Goal: Information Seeking & Learning: Learn about a topic

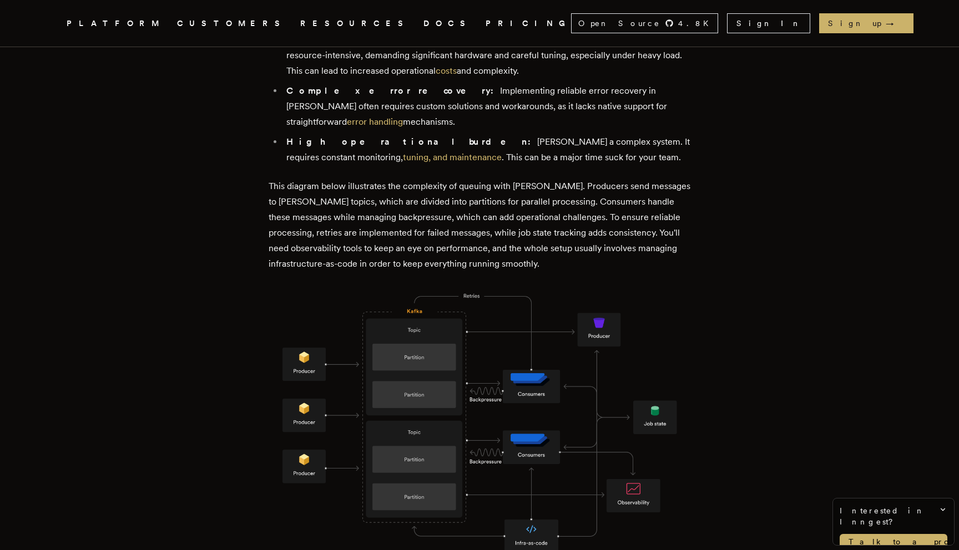
scroll to position [695, 0]
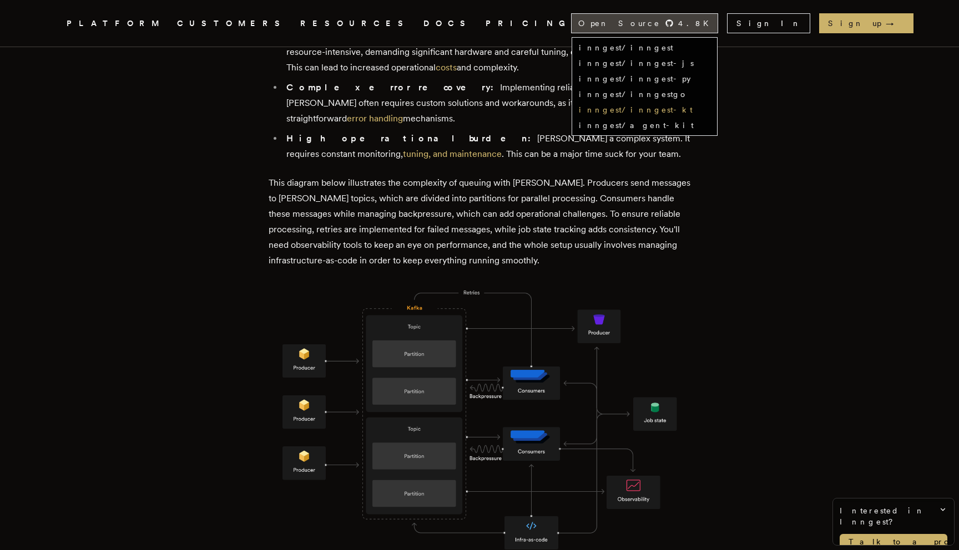
click at [692, 110] on link "inngest/inngest-kt" at bounding box center [636, 109] width 114 height 9
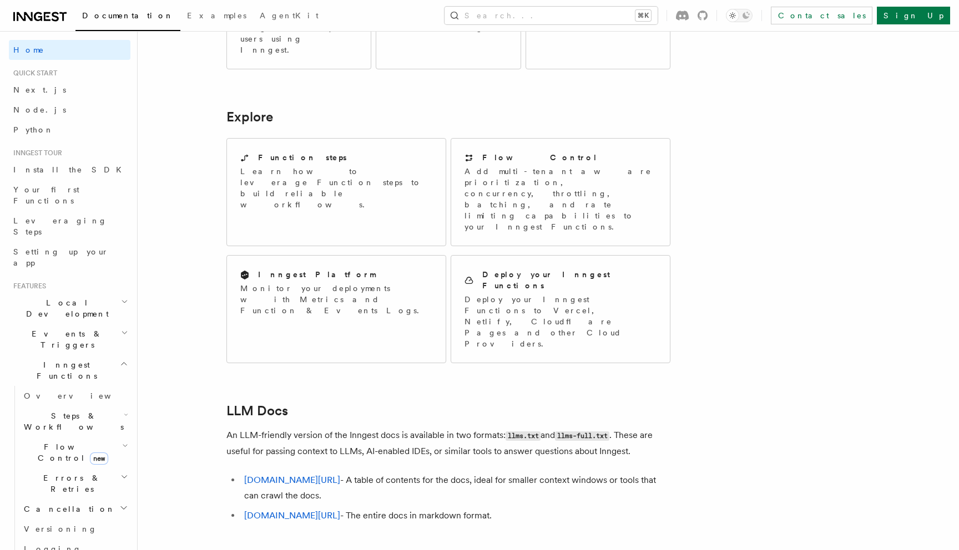
scroll to position [866, 0]
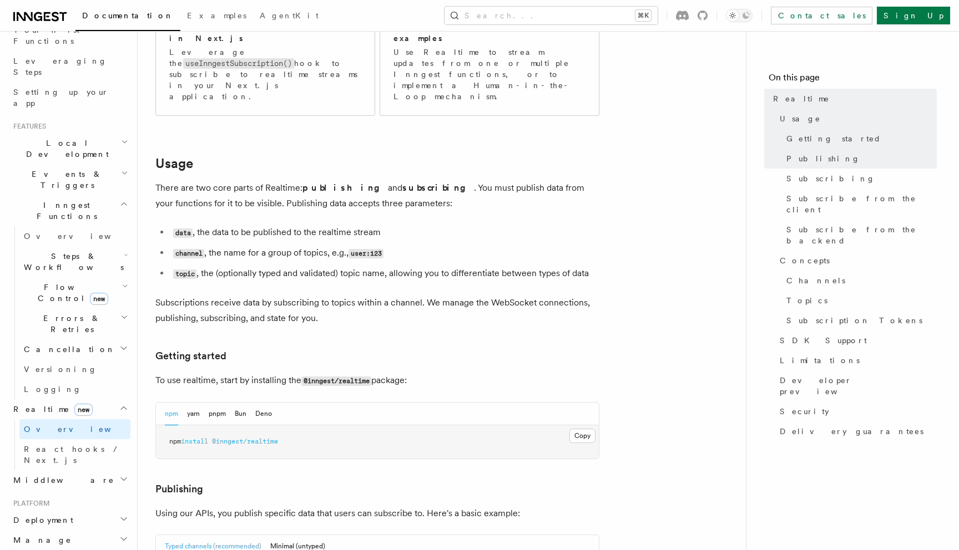
scroll to position [160, 0]
click at [44, 514] on span "Deployment" at bounding box center [41, 519] width 64 height 11
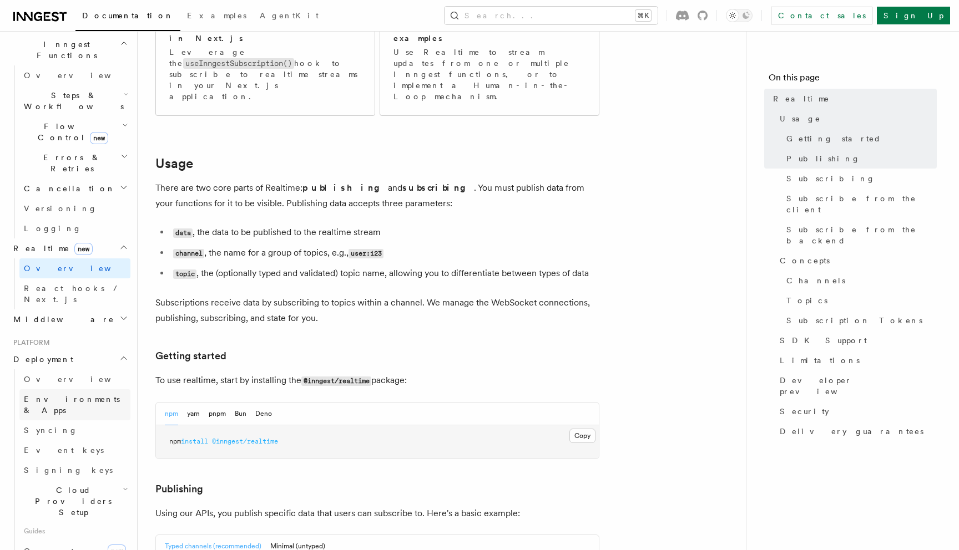
scroll to position [322, 0]
click at [58, 484] on span "Cloud Providers Setup" at bounding box center [70, 500] width 103 height 33
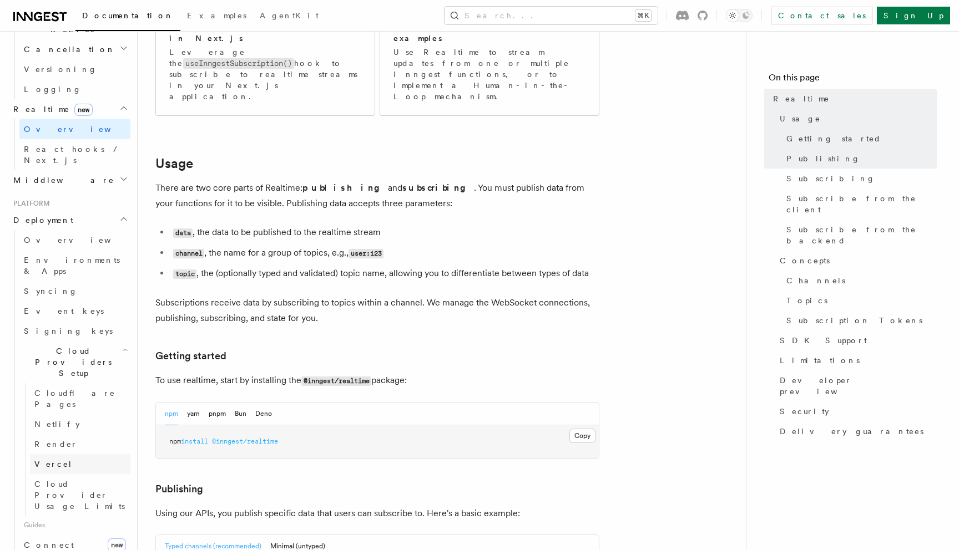
scroll to position [461, 0]
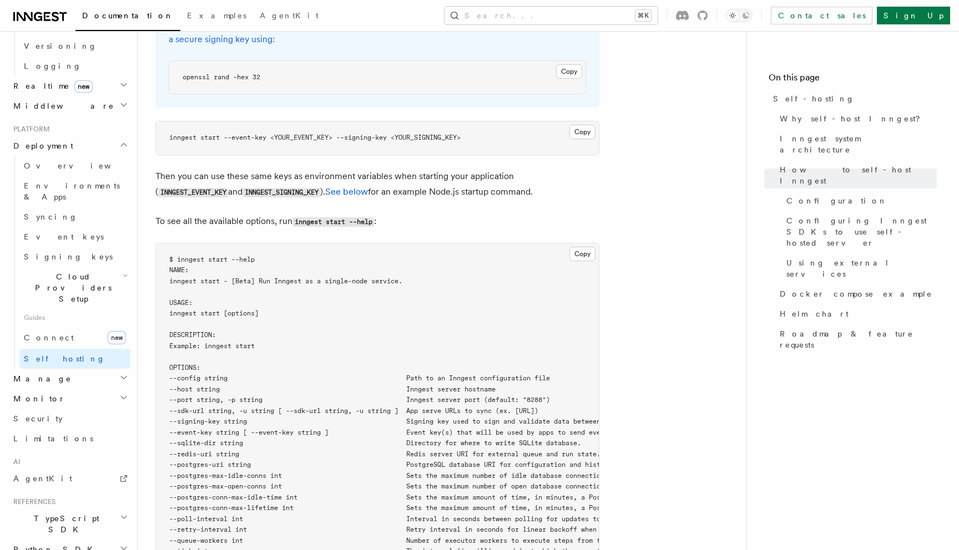
scroll to position [517, 0]
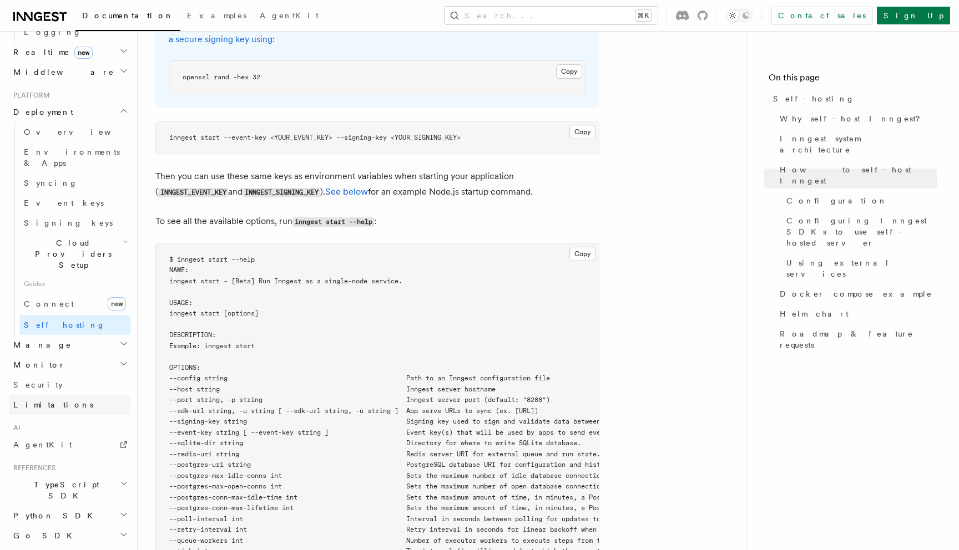
click at [33, 401] on span "Limitations" at bounding box center [53, 405] width 80 height 9
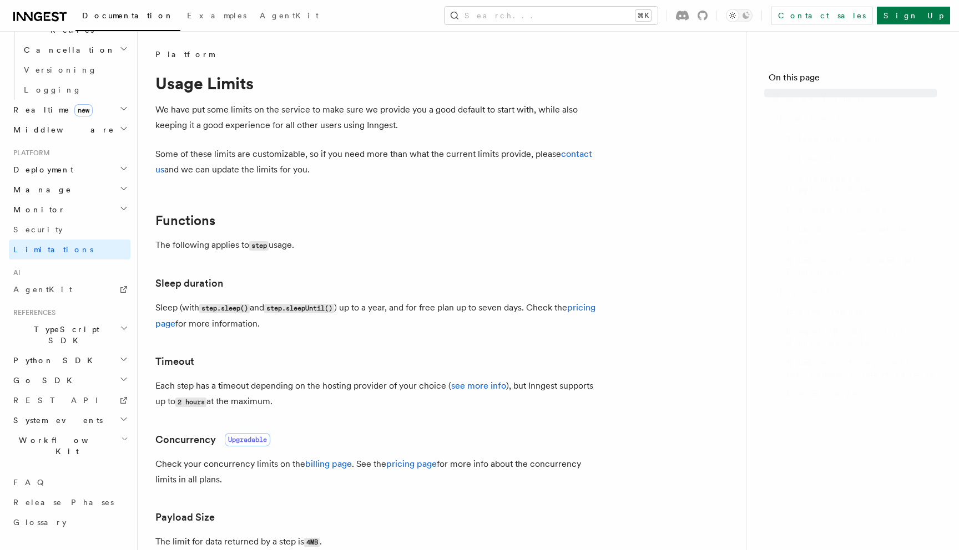
scroll to position [337, 0]
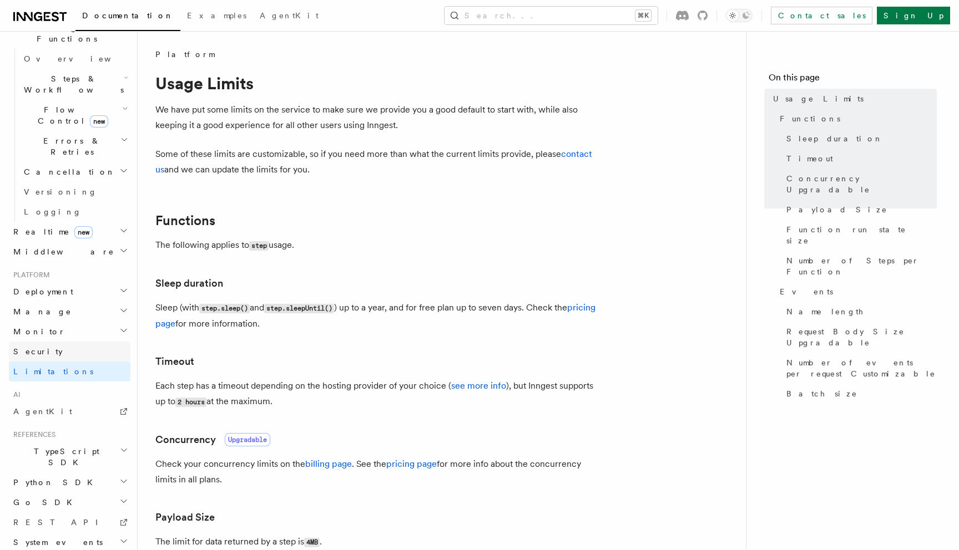
click at [29, 347] on span "Security" at bounding box center [37, 351] width 49 height 9
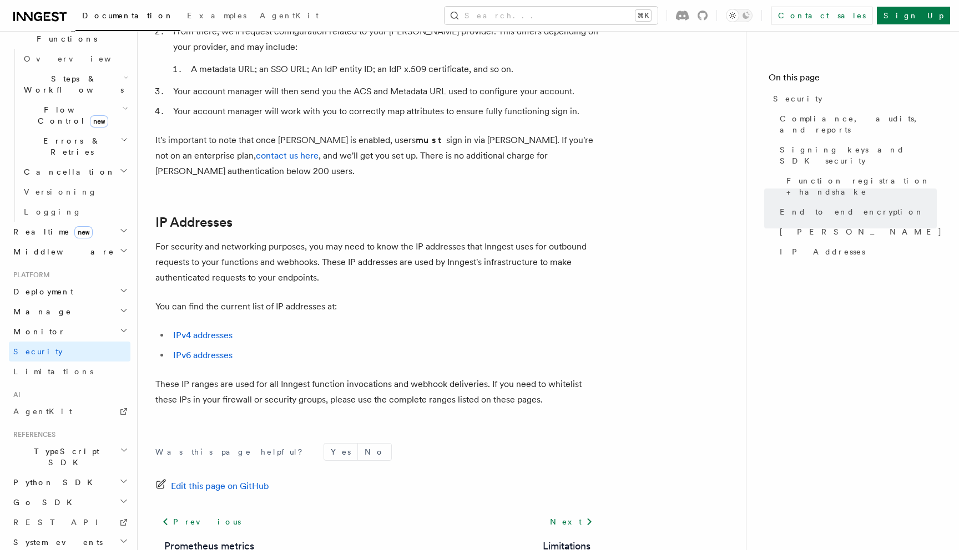
scroll to position [1361, 0]
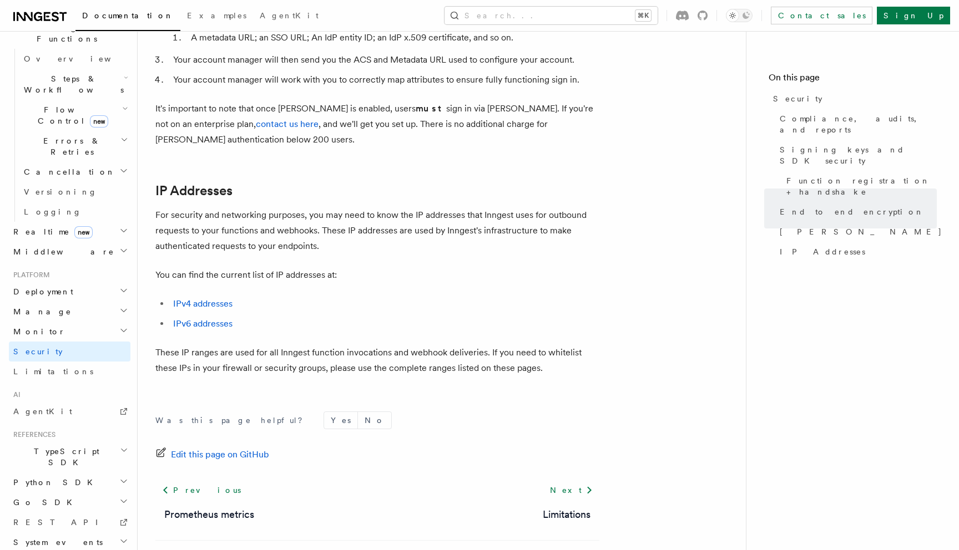
click at [19, 166] on span "Cancellation" at bounding box center [67, 171] width 96 height 11
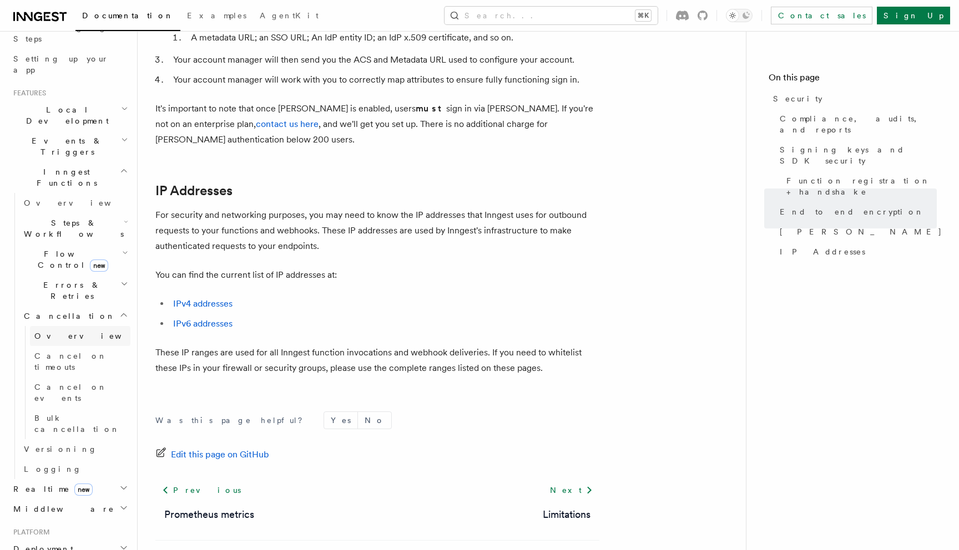
scroll to position [184, 0]
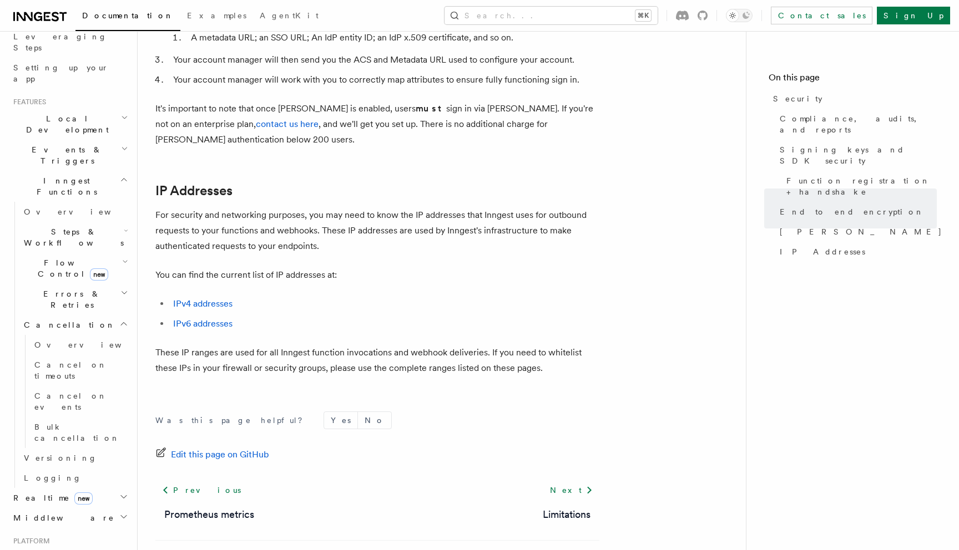
click at [47, 257] on span "Flow Control new" at bounding box center [70, 268] width 103 height 22
click at [54, 290] on span "Overview" at bounding box center [91, 294] width 114 height 9
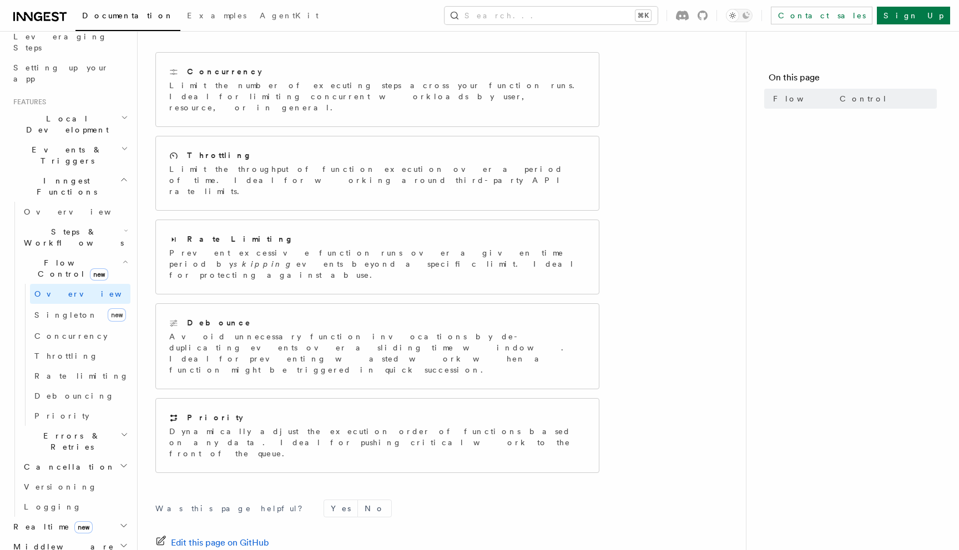
scroll to position [160, 0]
click at [73, 226] on span "Steps & Workflows" at bounding box center [71, 237] width 104 height 22
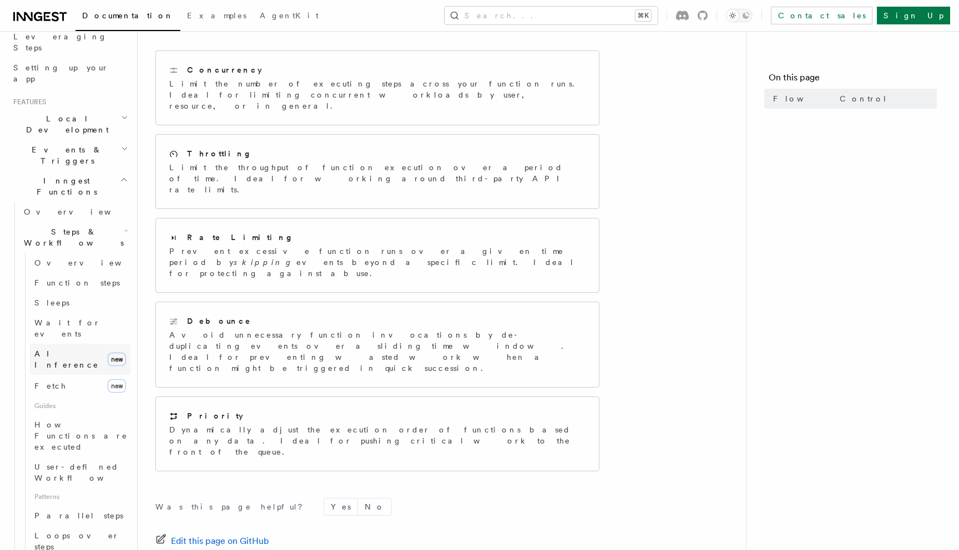
click at [71, 350] on span "AI Inference" at bounding box center [66, 360] width 64 height 20
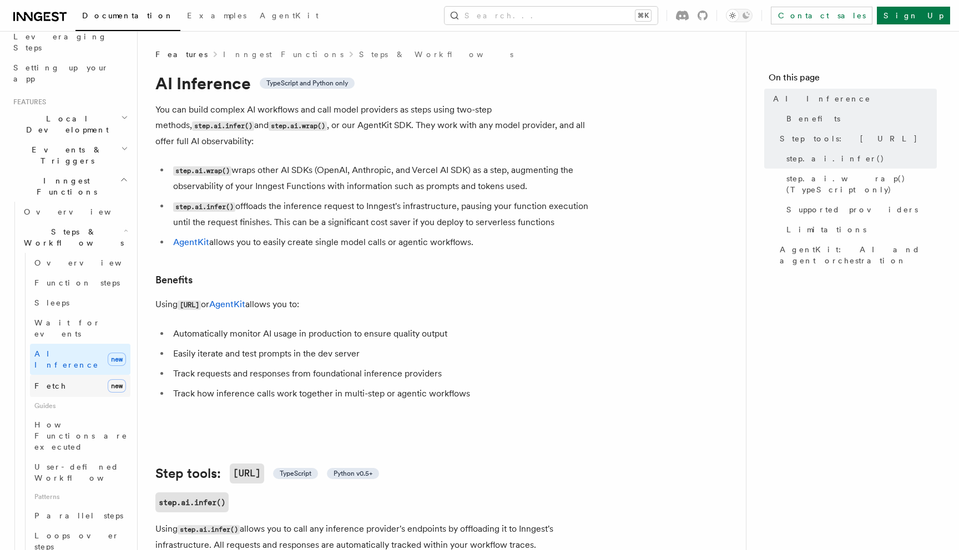
click at [55, 375] on link "Fetch new" at bounding box center [80, 386] width 100 height 22
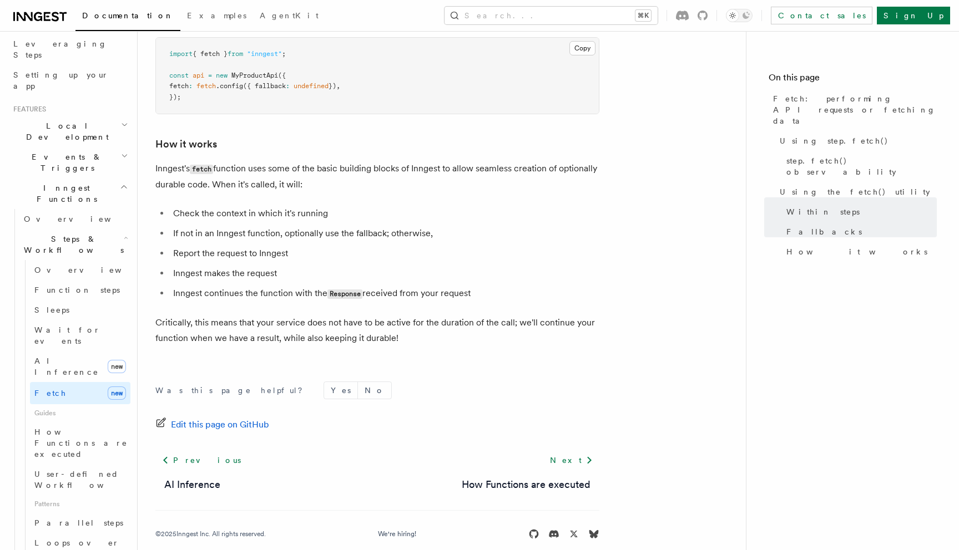
scroll to position [2562, 0]
